Goal: Transaction & Acquisition: Book appointment/travel/reservation

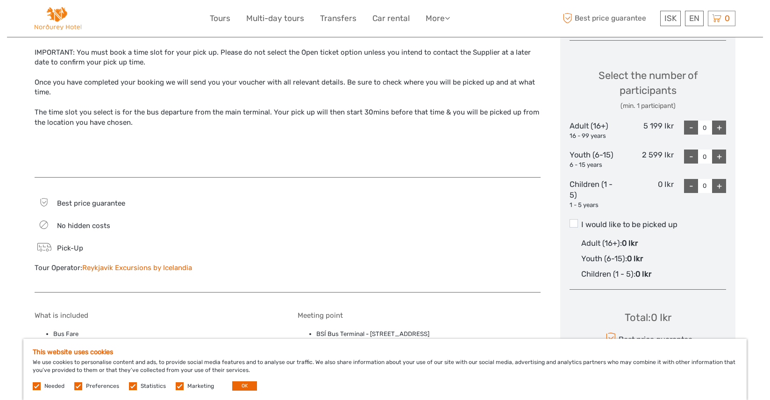
scroll to position [374, 0]
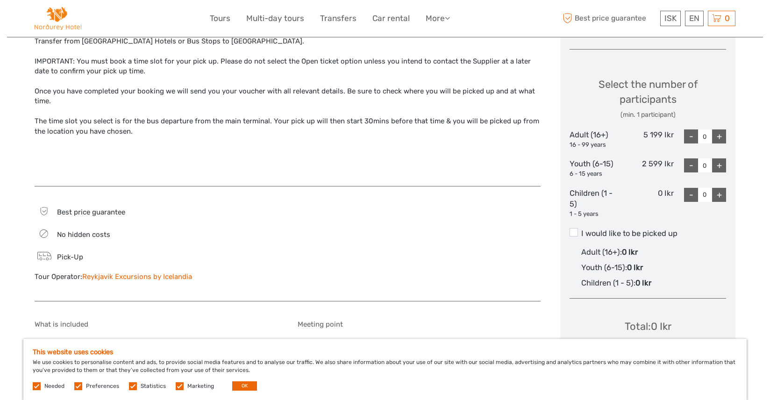
click at [719, 137] on div "+" at bounding box center [719, 136] width 14 height 14
type input "1"
click at [575, 231] on span at bounding box center [574, 232] width 8 height 8
click at [582, 230] on input "I would like to be picked up" at bounding box center [582, 230] width 0 height 0
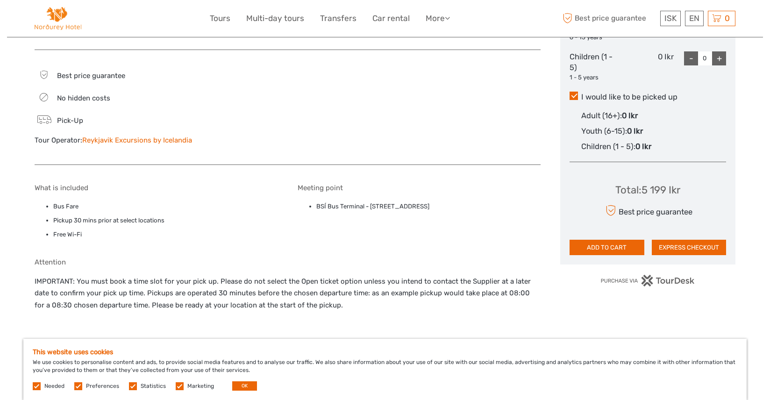
scroll to position [514, 0]
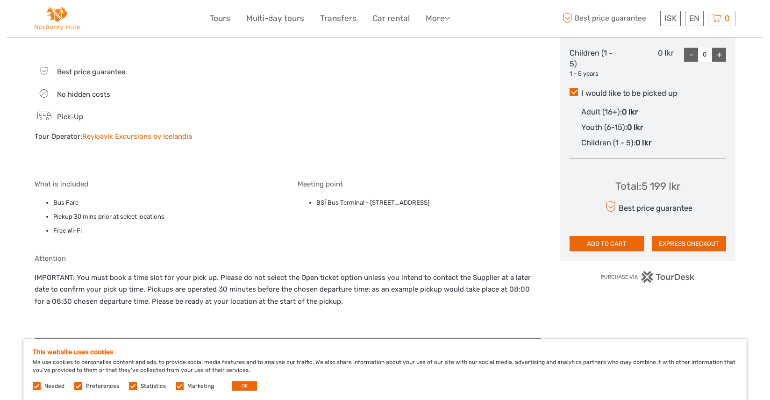
click at [79, 386] on label at bounding box center [78, 386] width 8 height 8
click at [0, 0] on input "checkbox" at bounding box center [0, 0] width 0 height 0
click at [132, 388] on label at bounding box center [133, 386] width 8 height 8
click at [0, 0] on input "checkbox" at bounding box center [0, 0] width 0 height 0
click at [176, 387] on label at bounding box center [180, 386] width 8 height 8
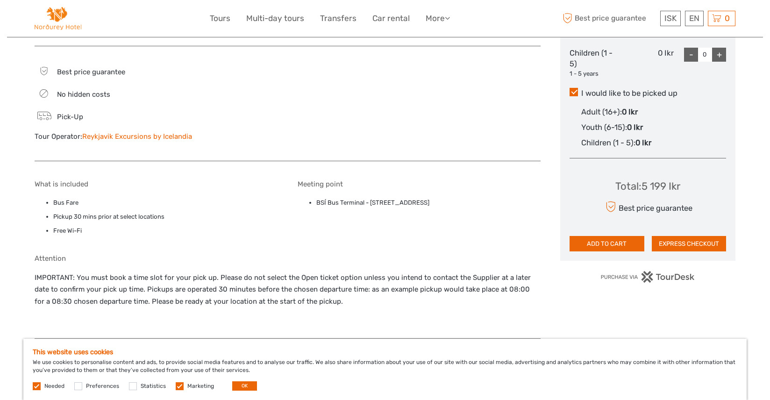
click at [0, 0] on input "checkbox" at bounding box center [0, 0] width 0 height 0
click at [246, 385] on button "OK" at bounding box center [244, 385] width 25 height 9
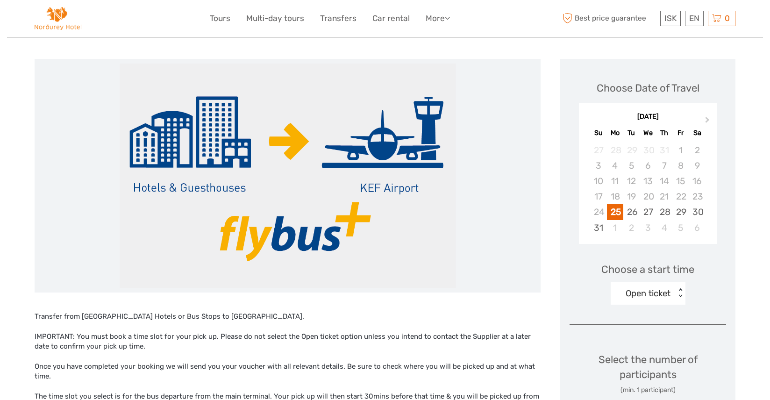
scroll to position [93, 0]
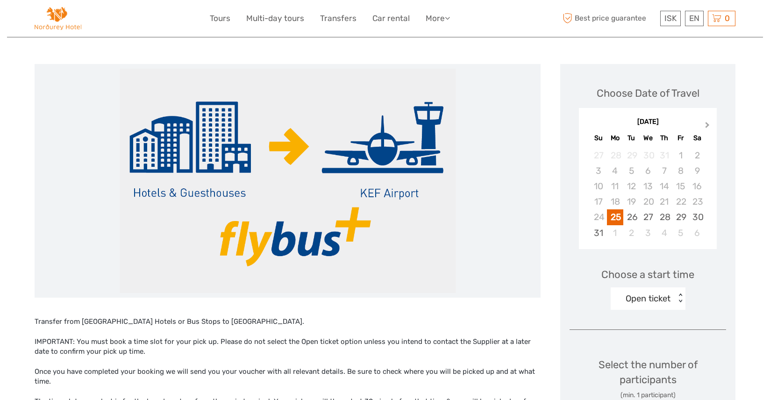
click at [708, 124] on span "Next Month" at bounding box center [708, 127] width 0 height 14
click at [629, 169] on div "9" at bounding box center [632, 170] width 16 height 15
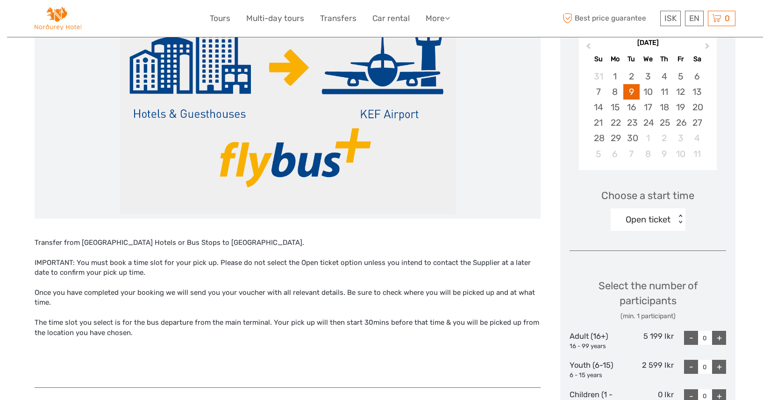
scroll to position [187, 0]
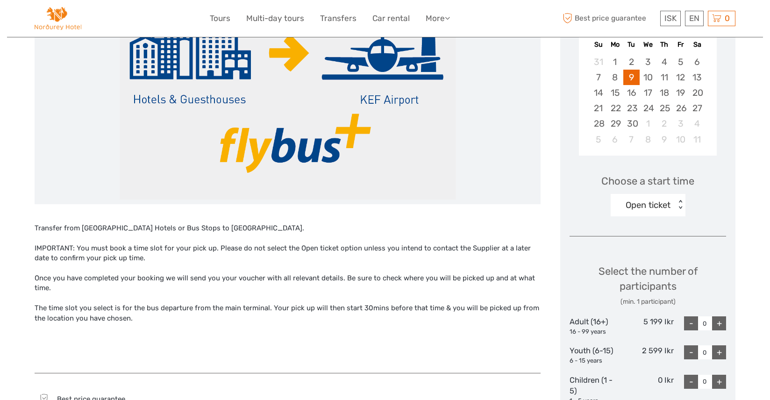
click at [674, 185] on span "Choose a start time" at bounding box center [648, 181] width 93 height 14
click at [661, 201] on div "Open ticket" at bounding box center [648, 205] width 45 height 12
click at [633, 249] on div "06:30" at bounding box center [648, 250] width 65 height 16
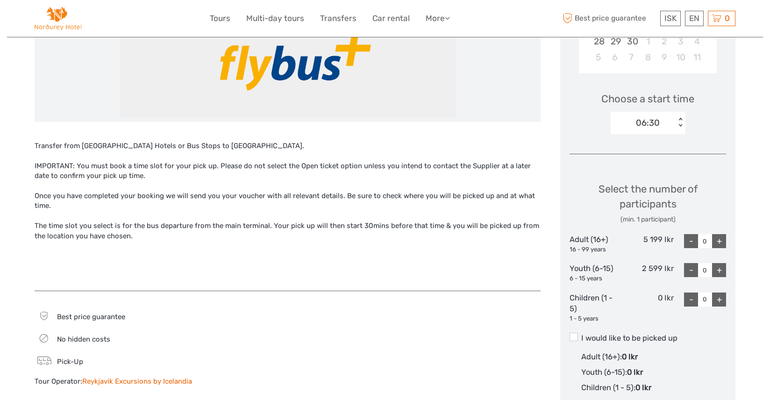
scroll to position [280, 0]
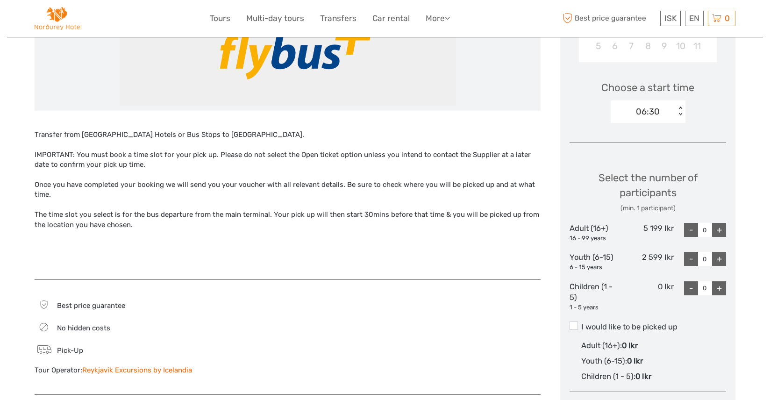
click at [717, 230] on div "+" at bounding box center [719, 230] width 14 height 14
type input "1"
click at [572, 324] on span at bounding box center [574, 326] width 8 height 8
click at [582, 324] on input "I would like to be picked up" at bounding box center [582, 324] width 0 height 0
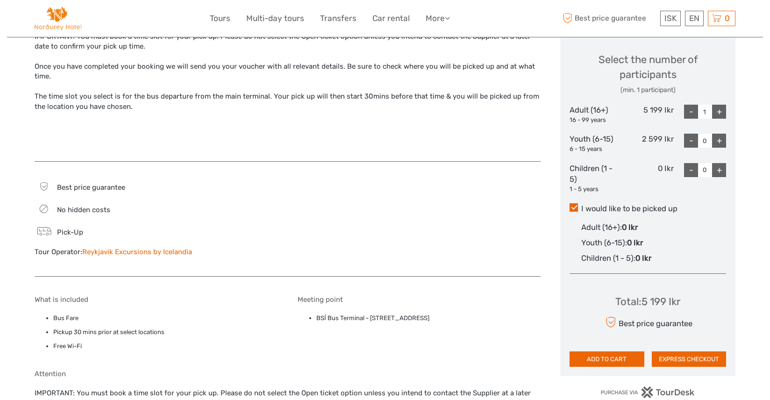
scroll to position [421, 0]
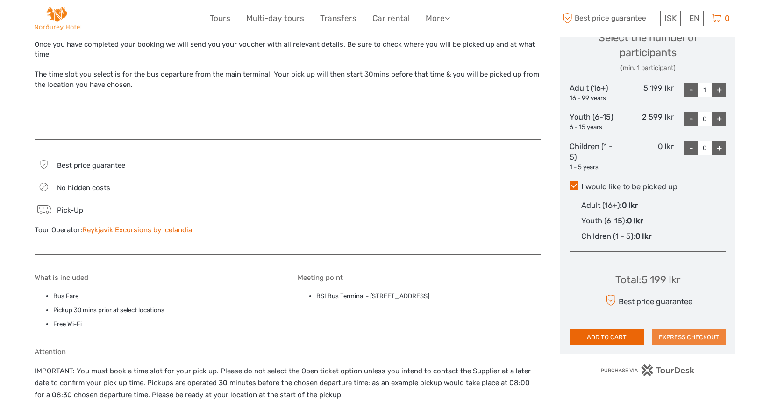
click at [684, 336] on button "EXPRESS CHECKOUT" at bounding box center [689, 338] width 75 height 16
